Goal: Find specific page/section: Find specific page/section

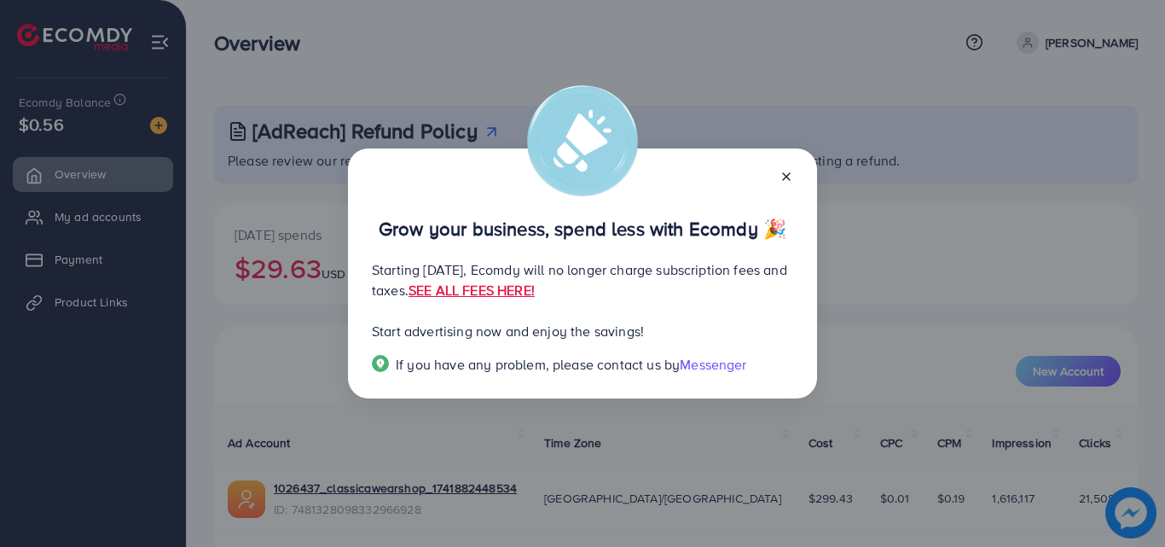
click at [782, 175] on icon at bounding box center [787, 177] width 14 height 14
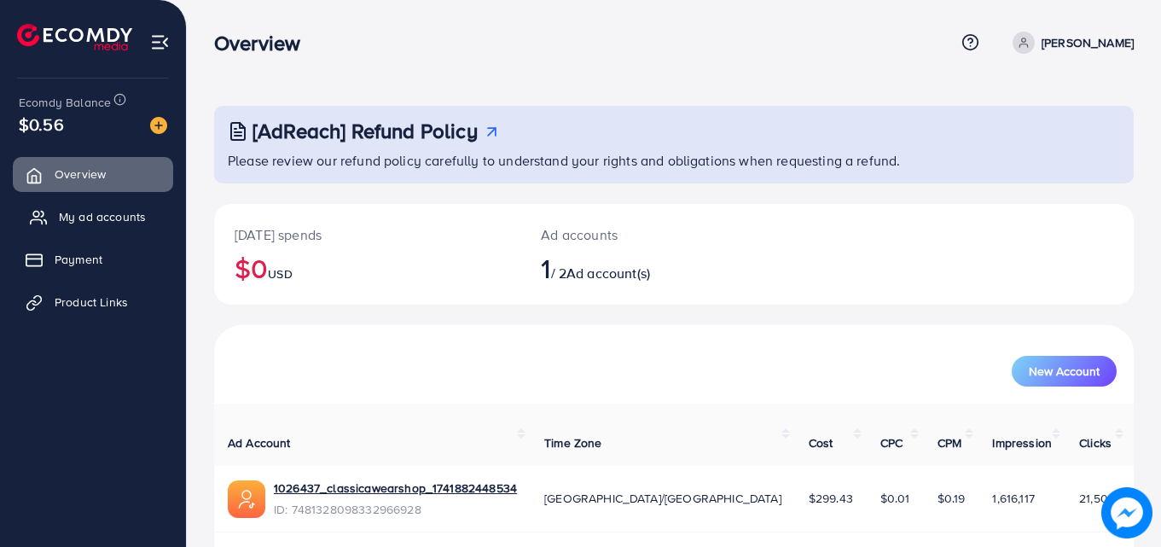
click at [103, 212] on span "My ad accounts" at bounding box center [102, 216] width 87 height 17
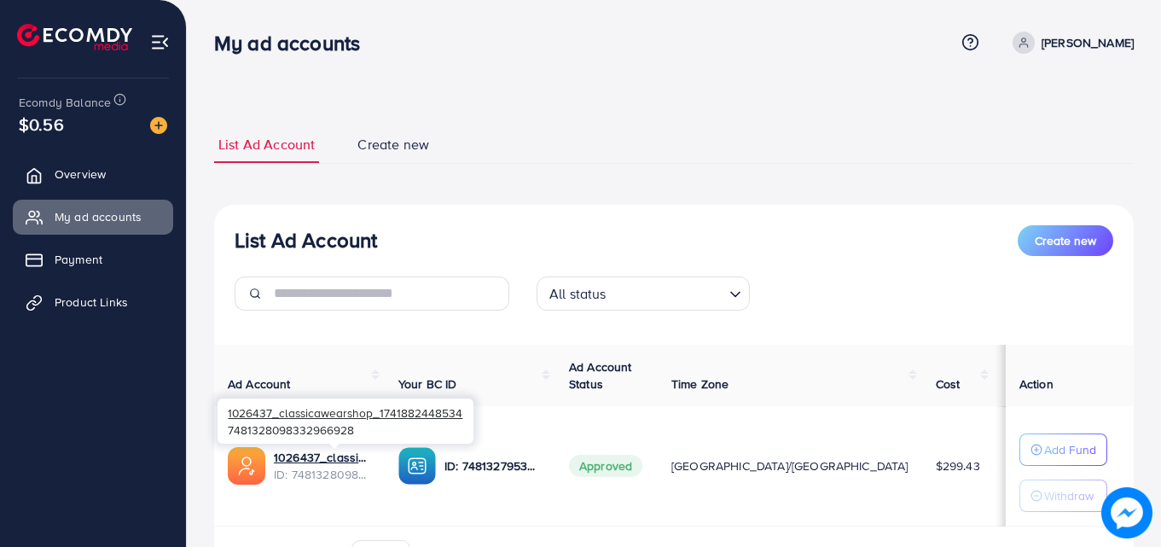
scroll to position [102, 0]
